Goal: Task Accomplishment & Management: Manage account settings

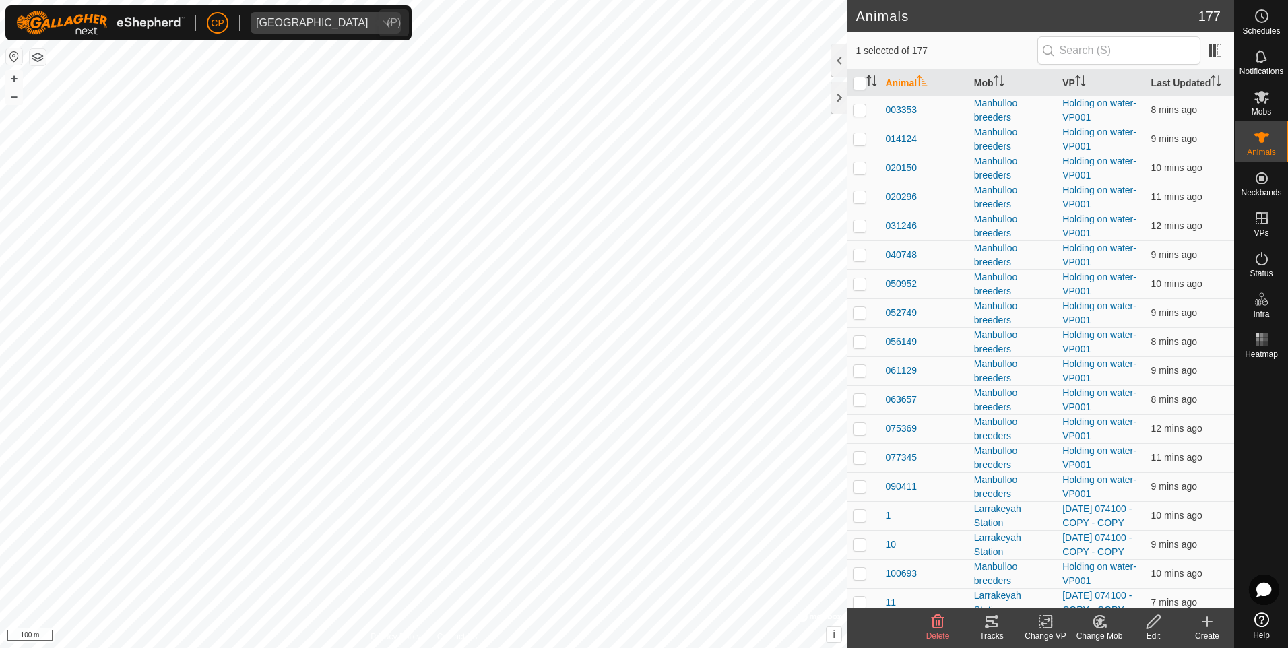
drag, startPoint x: 344, startPoint y: 19, endPoint x: 335, endPoint y: 30, distance: 13.5
click at [341, 20] on span "[GEOGRAPHIC_DATA]" at bounding box center [312, 23] width 123 height 22
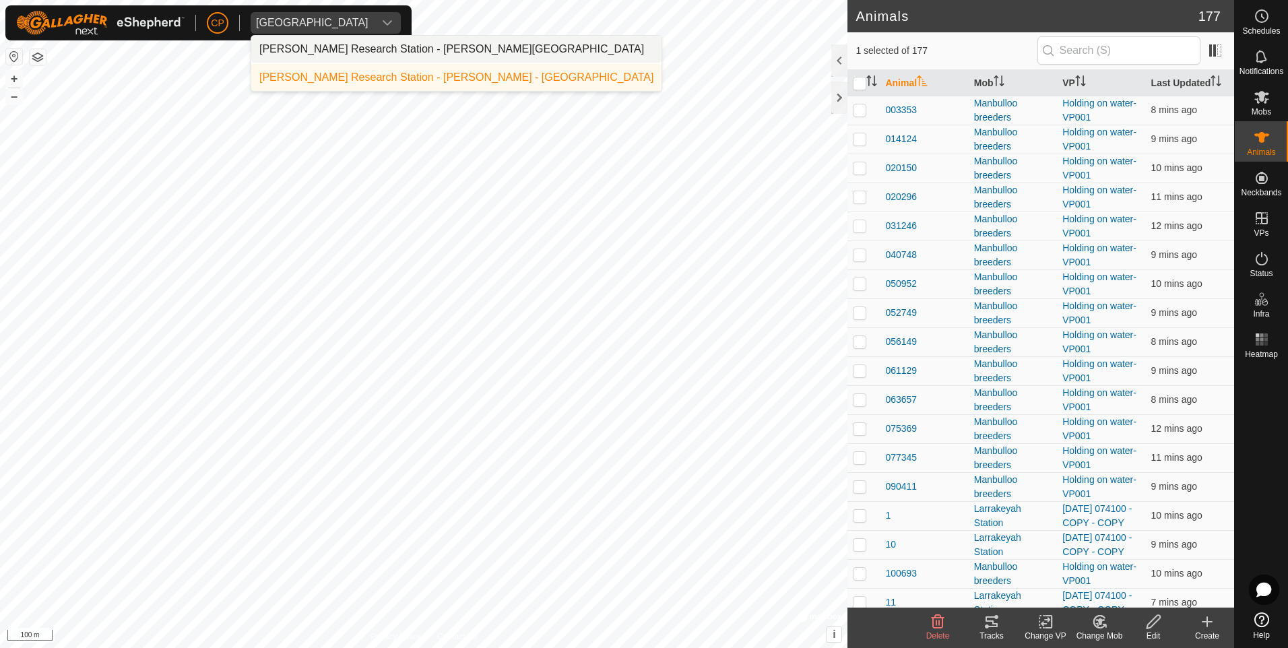
click at [334, 43] on li "[PERSON_NAME] Research Station - [PERSON_NAME][GEOGRAPHIC_DATA]" at bounding box center [456, 49] width 410 height 27
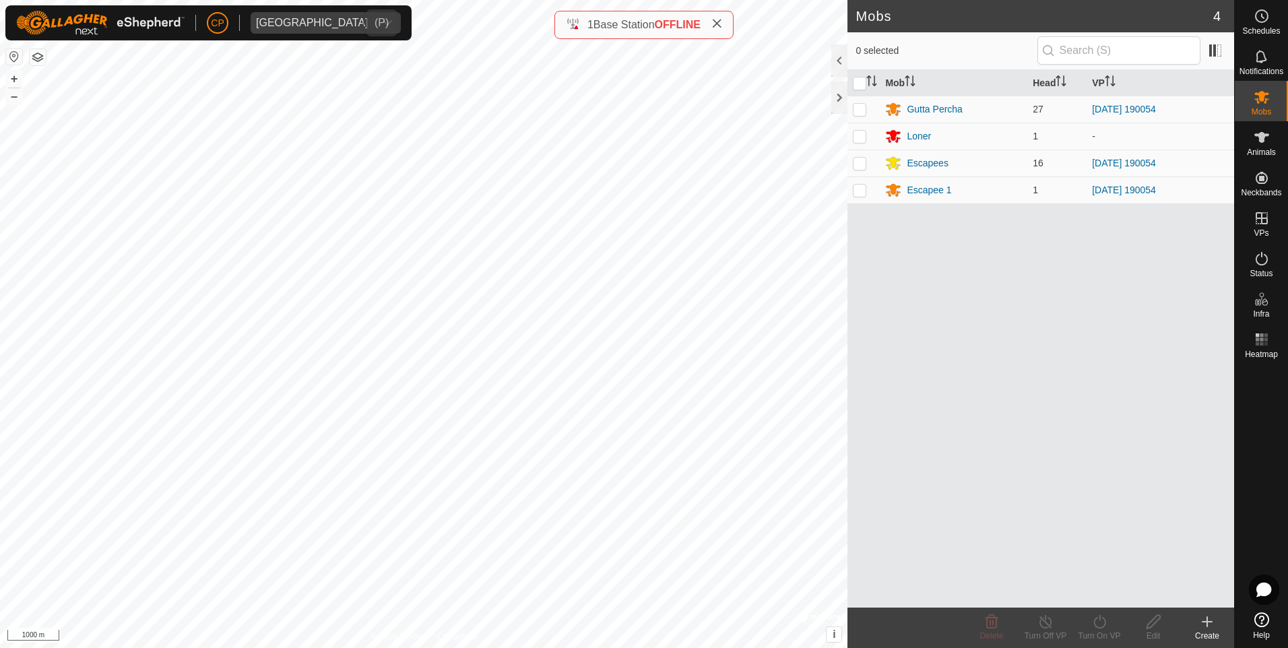
click at [335, 27] on span "[GEOGRAPHIC_DATA]" at bounding box center [312, 23] width 123 height 22
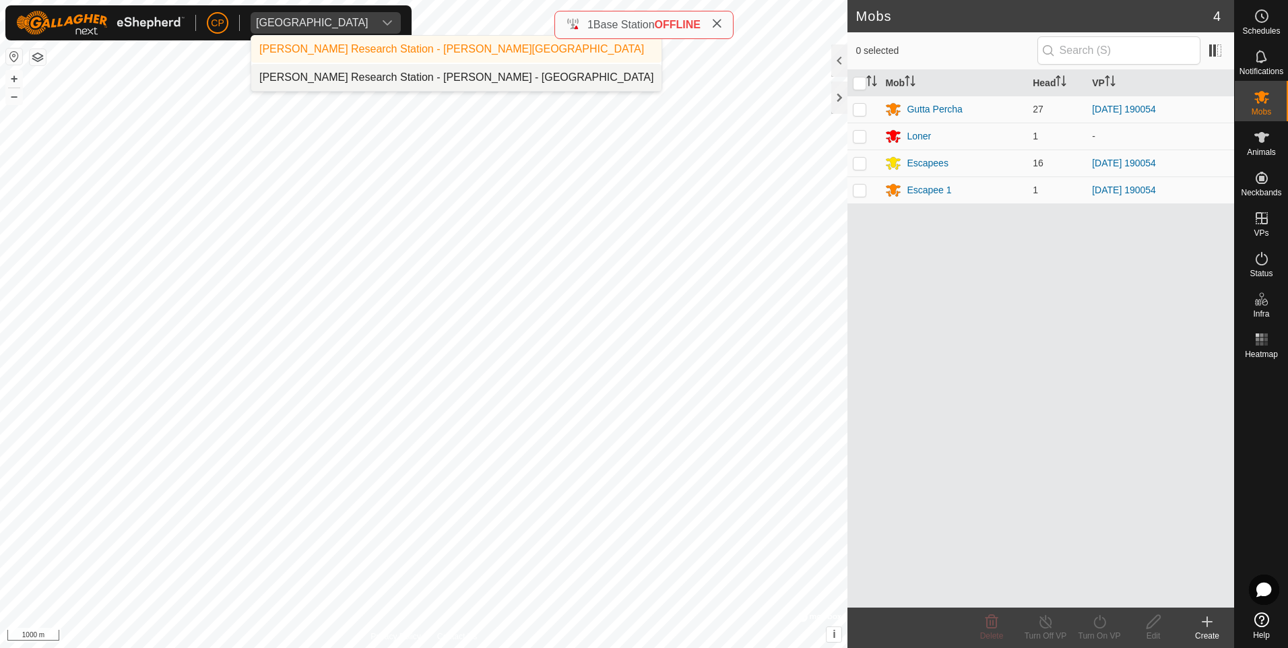
click at [348, 81] on li "[PERSON_NAME] Research Station - [PERSON_NAME] - [GEOGRAPHIC_DATA]" at bounding box center [456, 77] width 410 height 27
